Goal: Check status: Check status

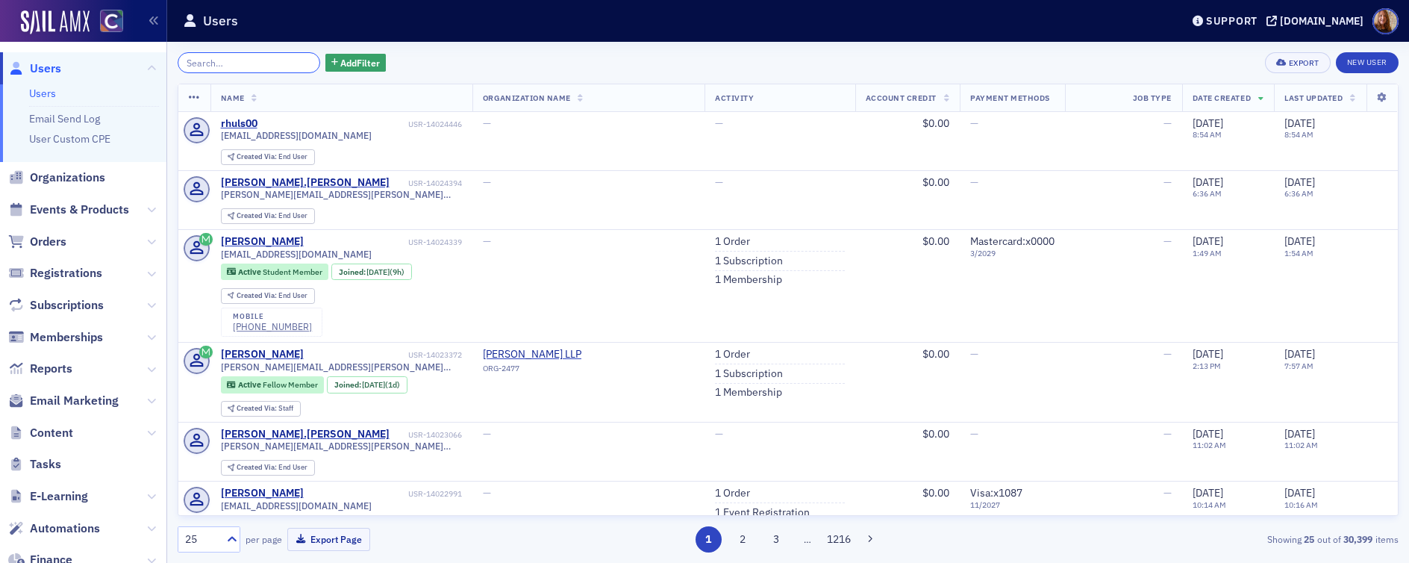
click at [239, 66] on input "search" at bounding box center [249, 62] width 143 height 21
paste input "[EMAIL_ADDRESS][DOMAIN_NAME]"
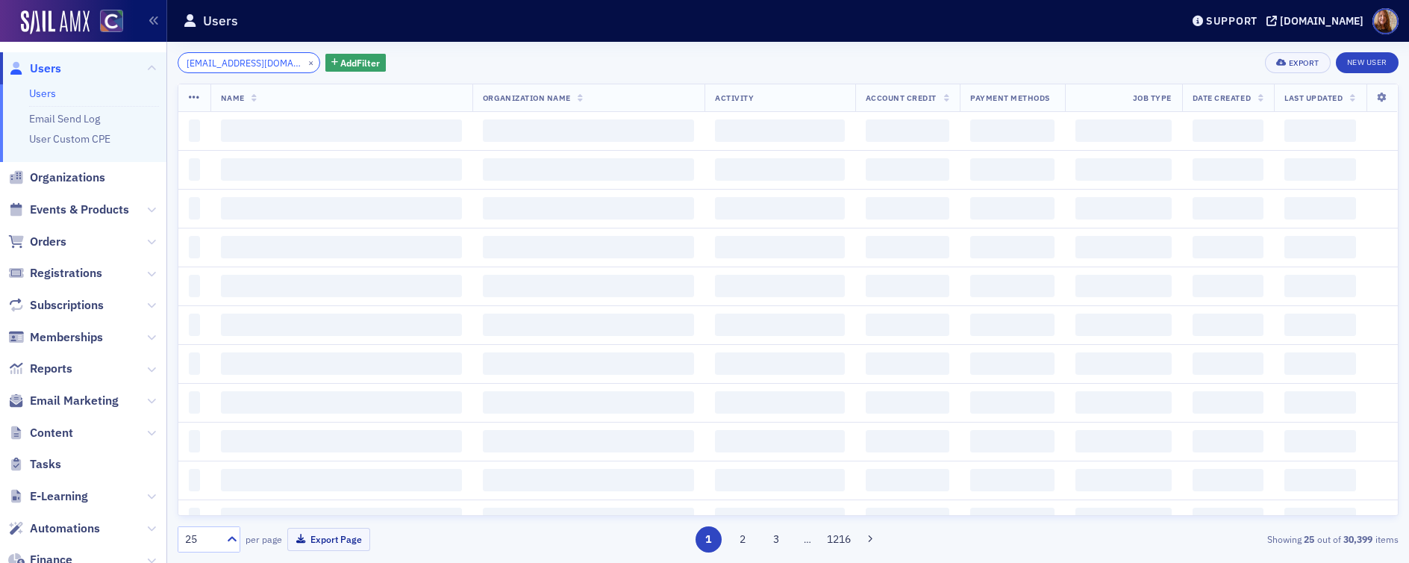
scroll to position [0, 13]
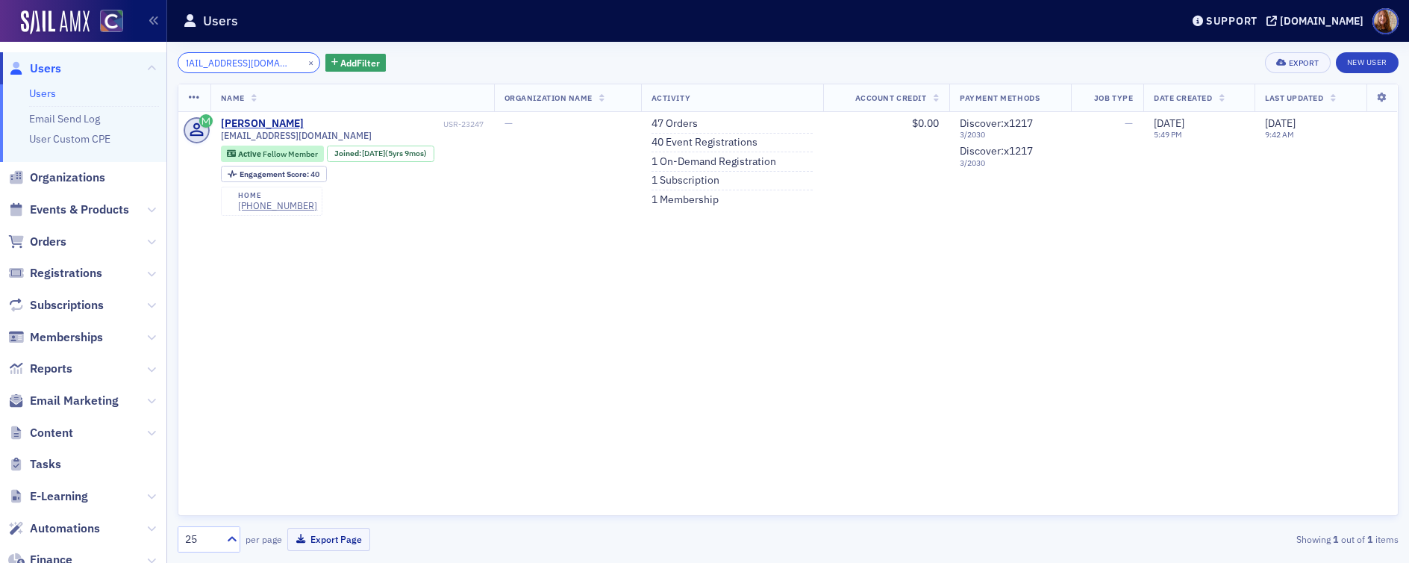
type input "[EMAIL_ADDRESS][DOMAIN_NAME]"
click at [722, 145] on link "40 Event Registrations" at bounding box center [705, 142] width 106 height 13
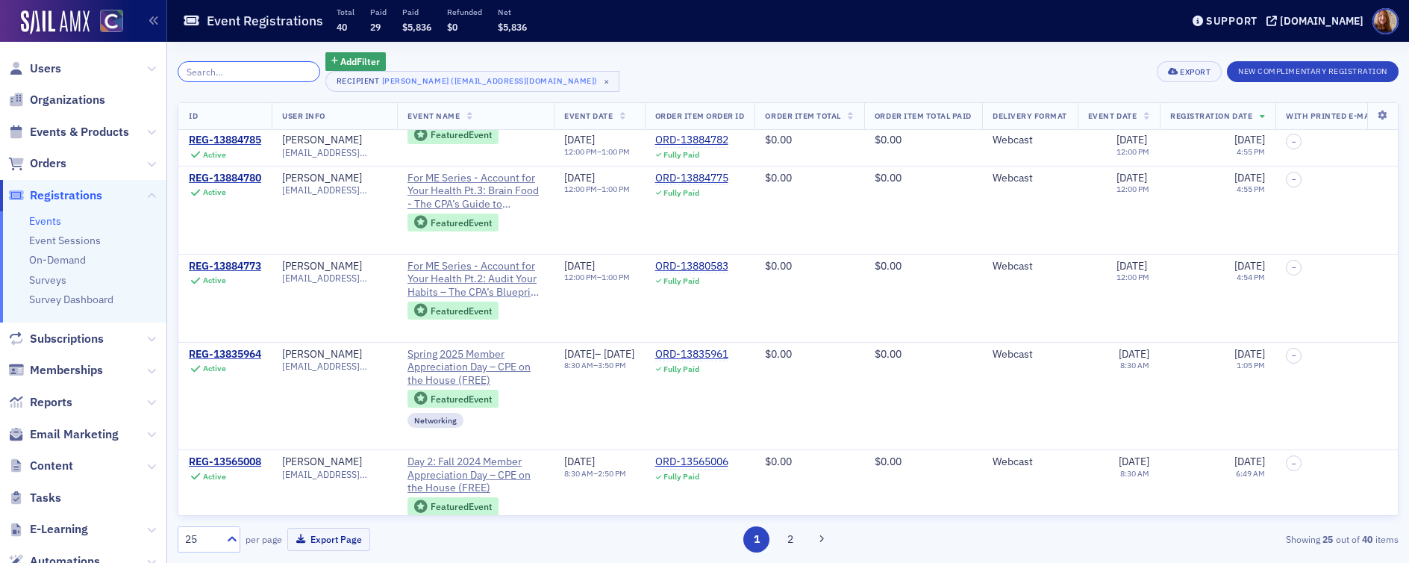
scroll to position [463, 0]
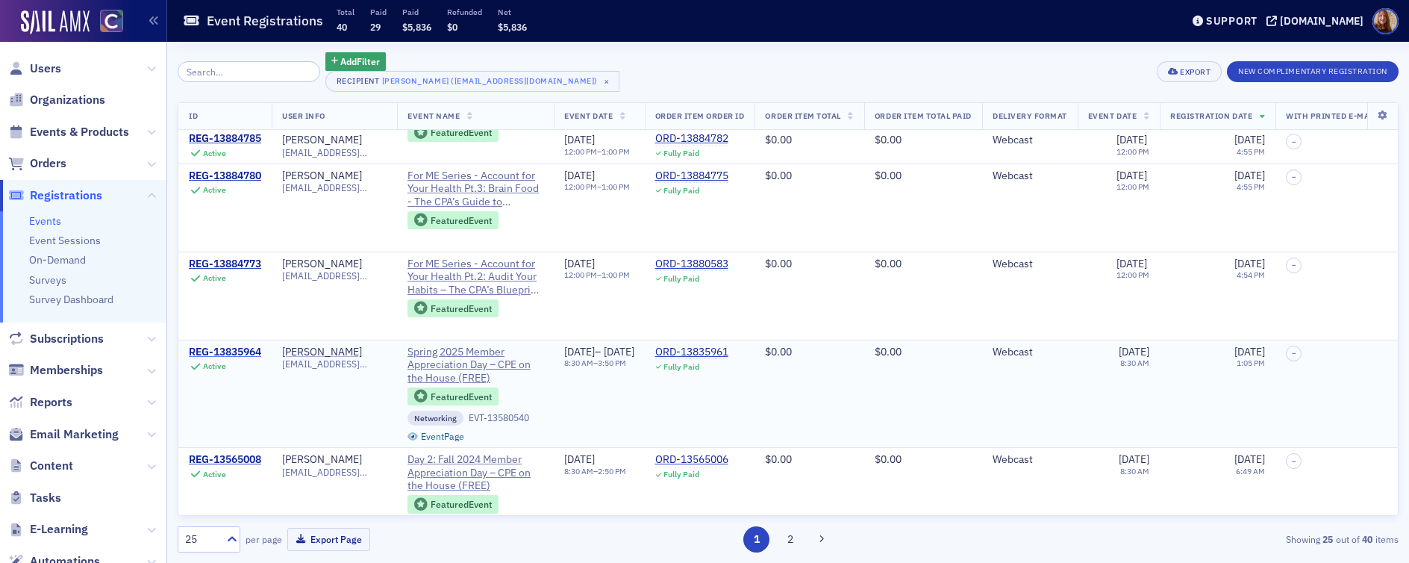
click at [243, 355] on div "REG-13835964" at bounding box center [225, 352] width 72 height 13
